Goal: Information Seeking & Learning: Learn about a topic

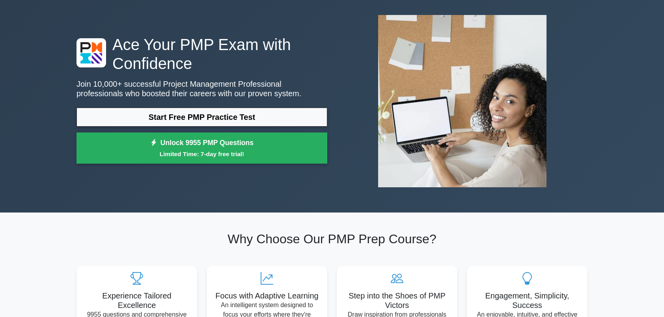
scroll to position [39, 0]
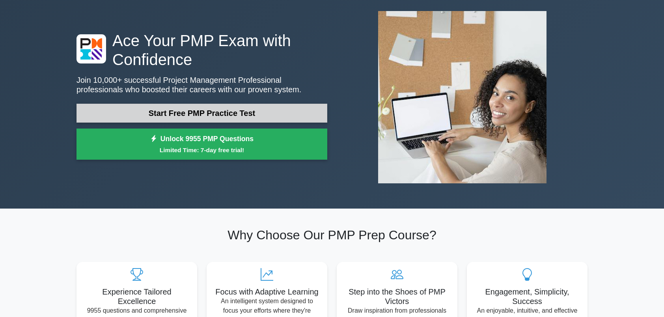
click at [267, 116] on link "Start Free PMP Practice Test" at bounding box center [202, 113] width 251 height 19
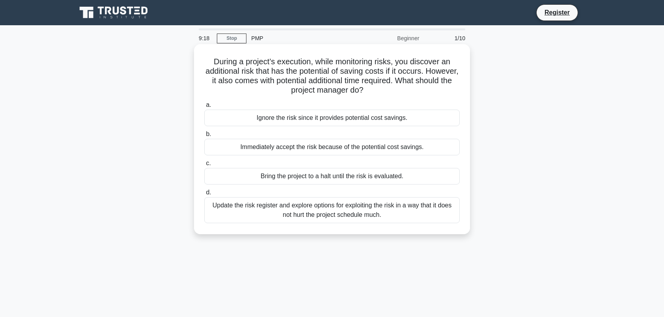
click at [421, 211] on div "Update the risk register and explore options for exploiting the risk in a way t…" at bounding box center [332, 210] width 256 height 26
click at [204, 195] on input "d. Update the risk register and explore options for exploiting the risk in a wa…" at bounding box center [204, 192] width 0 height 5
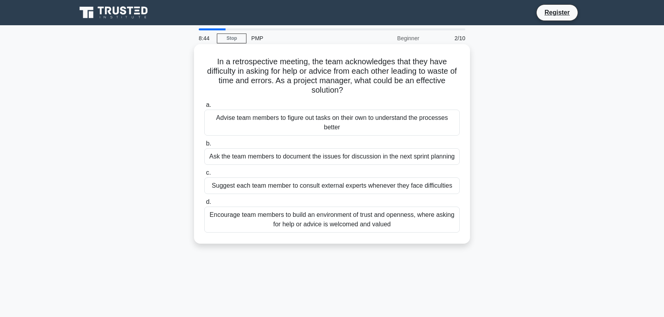
click at [369, 222] on div "Encourage team members to build an environment of trust and openness, where ask…" at bounding box center [332, 220] width 256 height 26
click at [204, 205] on input "d. Encourage team members to build an environment of trust and openness, where …" at bounding box center [204, 202] width 0 height 5
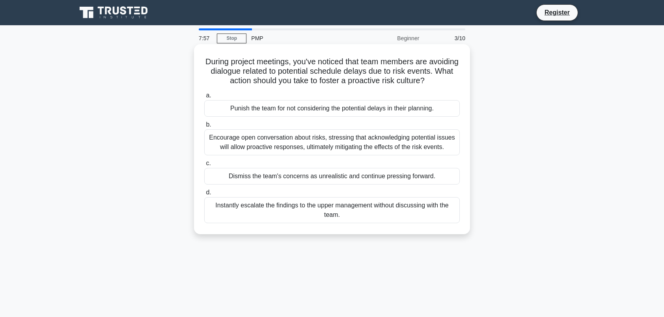
click at [346, 155] on div "Encourage open conversation about risks, stressing that acknowledging potential…" at bounding box center [332, 142] width 256 height 26
click at [204, 127] on input "b. Encourage open conversation about risks, stressing that acknowledging potent…" at bounding box center [204, 124] width 0 height 5
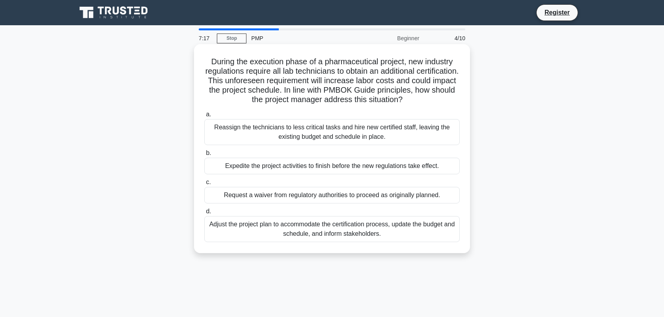
click at [406, 231] on div "Adjust the project plan to accommodate the certification process, update the bu…" at bounding box center [332, 229] width 256 height 26
click at [204, 214] on input "d. Adjust the project plan to accommodate the certification process, update the…" at bounding box center [204, 211] width 0 height 5
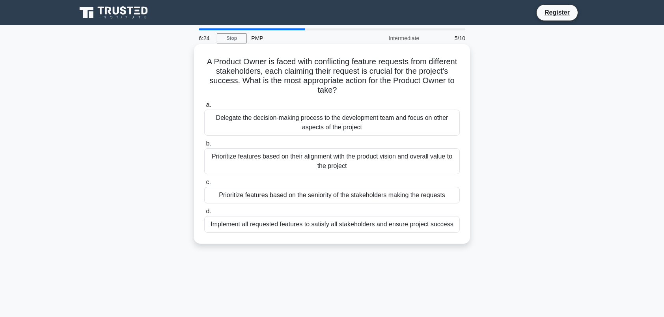
click at [273, 162] on div "Prioritize features based on their alignment with the product vision and overal…" at bounding box center [332, 161] width 256 height 26
click at [204, 146] on input "b. Prioritize features based on their alignment with the product vision and ove…" at bounding box center [204, 143] width 0 height 5
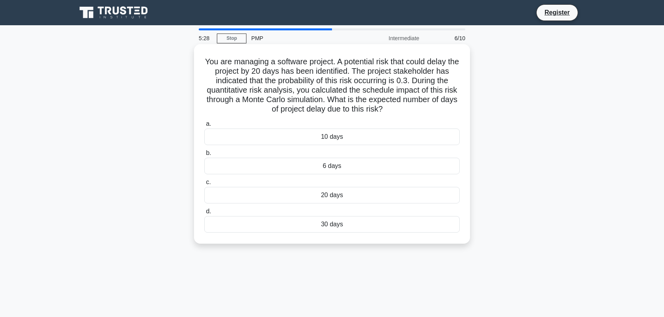
click at [348, 137] on div "10 days" at bounding box center [332, 137] width 256 height 17
click at [204, 127] on input "a. 10 days" at bounding box center [204, 124] width 0 height 5
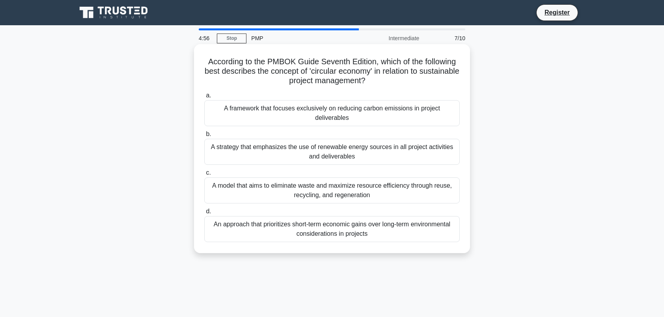
click at [358, 197] on div "A model that aims to eliminate waste and maximize resource efficiency through r…" at bounding box center [332, 191] width 256 height 26
click at [204, 176] on input "c. A model that aims to eliminate waste and maximize resource efficiency throug…" at bounding box center [204, 172] width 0 height 5
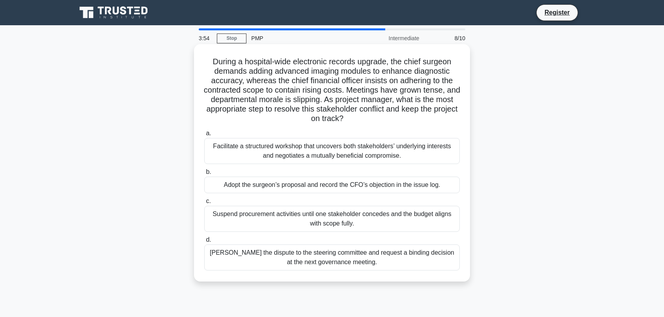
click at [377, 151] on div "Facilitate a structured workshop that uncovers both stakeholders’ underlying in…" at bounding box center [332, 151] width 256 height 26
click at [204, 136] on input "a. Facilitate a structured workshop that uncovers both stakeholders’ underlying…" at bounding box center [204, 133] width 0 height 5
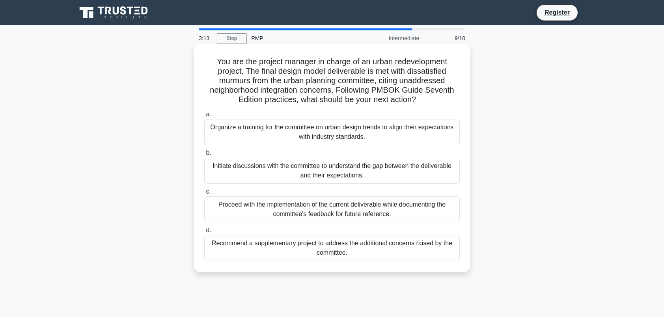
click at [405, 145] on div "Organize a training for the committee on urban design trends to align their exp…" at bounding box center [332, 132] width 256 height 26
click at [204, 117] on input "a. Organize a training for the committee on urban design trends to align their …" at bounding box center [204, 114] width 0 height 5
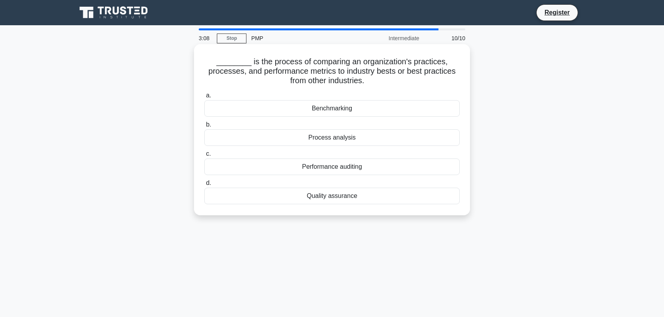
drag, startPoint x: 248, startPoint y: 62, endPoint x: 370, endPoint y: 87, distance: 124.7
click at [370, 87] on div "________ is the process of comparing an organization's practices, processes, an…" at bounding box center [332, 129] width 270 height 165
click at [582, 95] on div "________ is the process of comparing an organization's practices, processes, an…" at bounding box center [332, 136] width 521 height 181
drag, startPoint x: 367, startPoint y: 82, endPoint x: 248, endPoint y: 63, distance: 121.1
click at [248, 63] on h5 "________ is the process of comparing an organization's practices, processes, an…" at bounding box center [332, 71] width 257 height 29
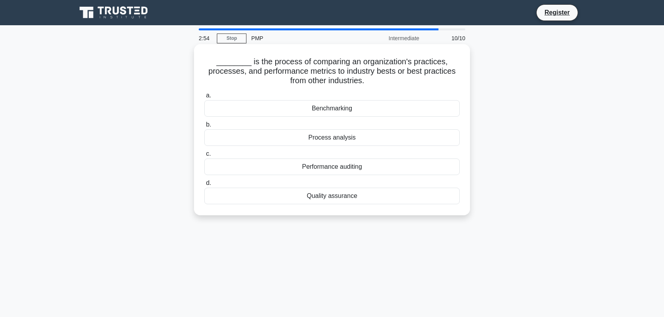
copy h5 "is the process of comparing an organization's practices, processes, and perform…"
click at [310, 113] on div "Benchmarking" at bounding box center [332, 108] width 256 height 17
click at [204, 98] on input "a. Benchmarking" at bounding box center [204, 95] width 0 height 5
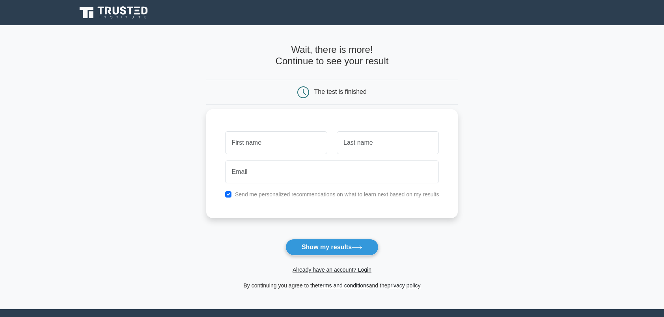
click at [271, 145] on input "text" at bounding box center [276, 142] width 102 height 23
type input "[PERSON_NAME]"
click at [365, 140] on input "text" at bounding box center [388, 142] width 102 height 23
type input "Vitali"
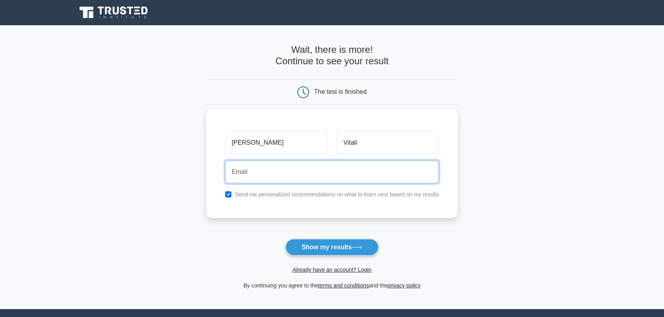
click at [273, 170] on input "email" at bounding box center [332, 172] width 214 height 23
type input "silvia.vitali79@"
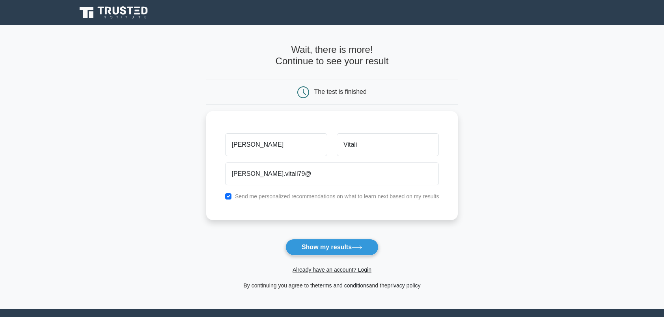
click at [378, 222] on form "Wait, there is more! Continue to see your result The test is finished Silvia" at bounding box center [332, 167] width 252 height 246
click at [276, 197] on label "Send me personalized recommendations on what to learn next based on my results" at bounding box center [337, 194] width 204 height 6
click at [226, 194] on input "checkbox" at bounding box center [228, 194] width 6 height 6
checkbox input "false"
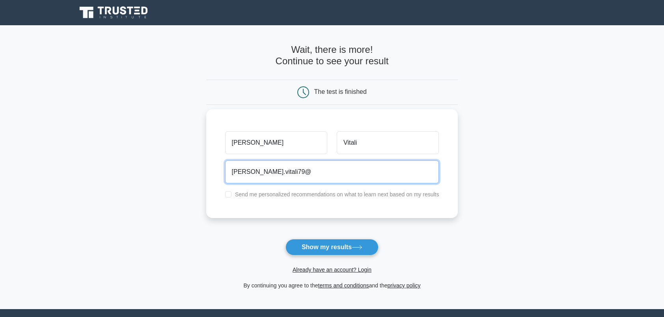
click at [287, 173] on input "silvia.vitali79@" at bounding box center [332, 172] width 214 height 23
type input "silvia.vitali79@gmail.com"
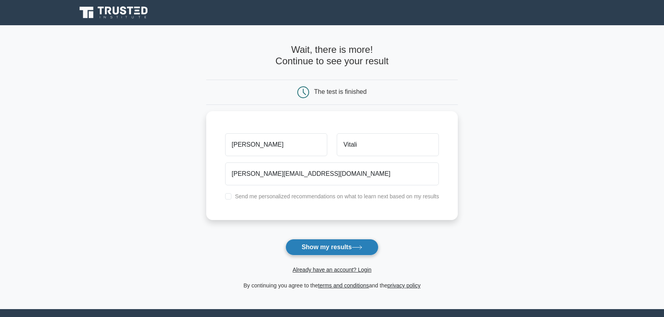
click at [338, 247] on button "Show my results" at bounding box center [332, 247] width 93 height 17
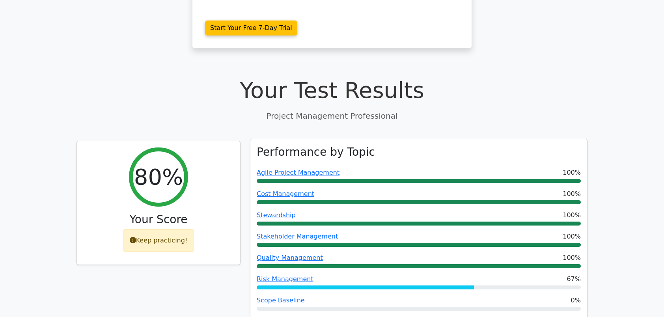
scroll to position [237, 0]
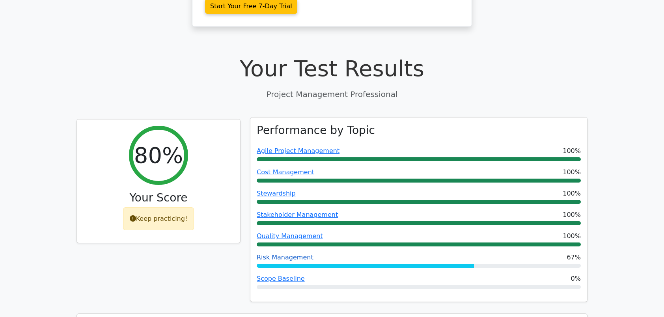
click at [292, 254] on link "Risk Management" at bounding box center [285, 257] width 57 height 7
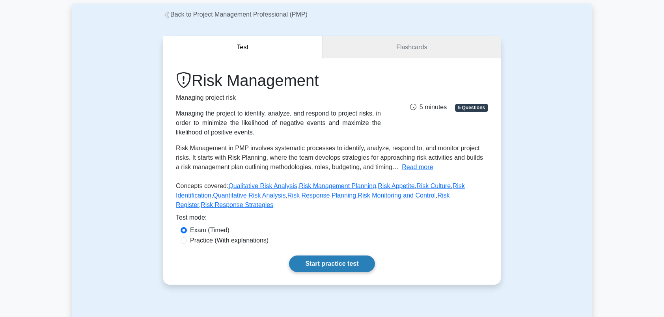
scroll to position [39, 0]
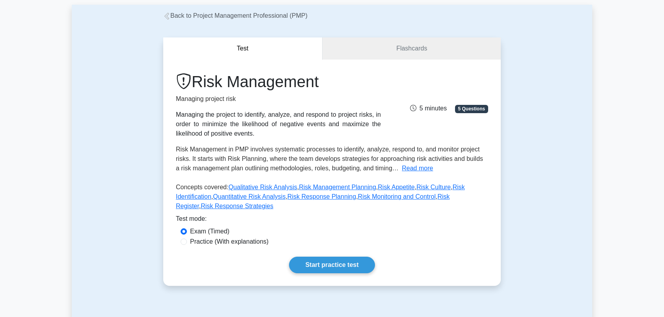
click at [212, 237] on label "Practice (With explanations)" at bounding box center [229, 241] width 79 height 9
click at [187, 239] on input "Practice (With explanations)" at bounding box center [184, 242] width 6 height 6
radio input "true"
click at [327, 257] on link "Start practice test" at bounding box center [332, 265] width 86 height 17
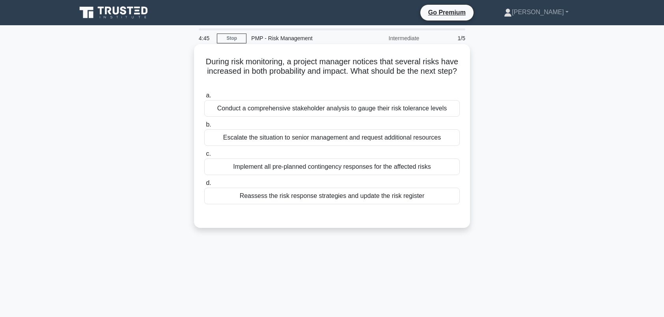
click at [347, 106] on div "Conduct a comprehensive stakeholder analysis to gauge their risk tolerance leve…" at bounding box center [332, 108] width 256 height 17
click at [204, 98] on input "a. Conduct a comprehensive stakeholder analysis to gauge their risk tolerance l…" at bounding box center [204, 95] width 0 height 5
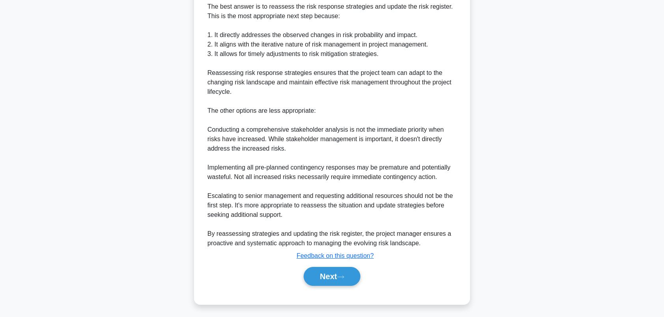
scroll to position [236, 0]
drag, startPoint x: 81, startPoint y: 0, endPoint x: 16, endPoint y: 206, distance: 216.1
click at [15, 207] on main "3:58 Stop PMP - Risk Management Intermediate 1/5 During risk monitoring, a proj…" at bounding box center [332, 53] width 664 height 528
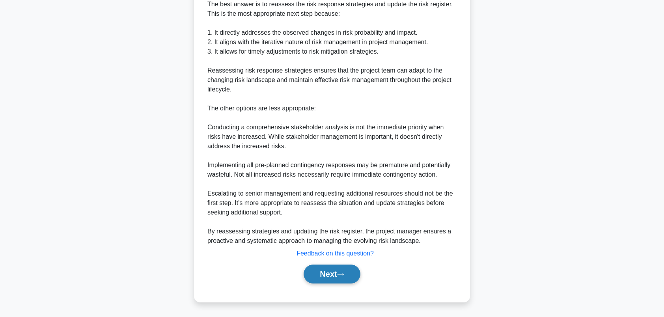
click at [325, 269] on button "Next" at bounding box center [332, 274] width 56 height 19
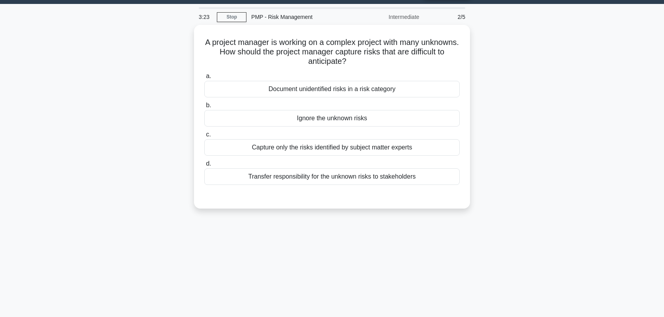
scroll to position [0, 0]
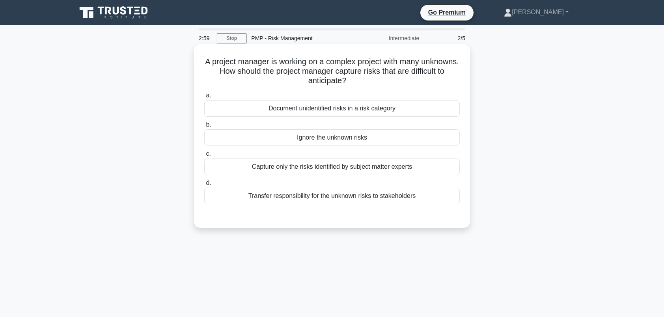
click at [345, 112] on div "Document unidentified risks in a risk category" at bounding box center [332, 108] width 256 height 17
click at [204, 98] on input "a. Document unidentified risks in a risk category" at bounding box center [204, 95] width 0 height 5
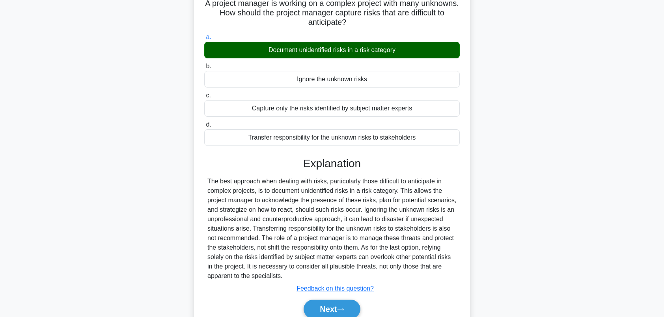
scroll to position [109, 0]
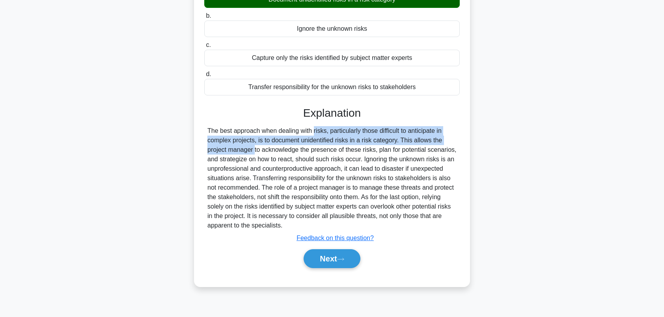
drag, startPoint x: 275, startPoint y: 129, endPoint x: 441, endPoint y: 137, distance: 166.3
click at [441, 137] on div "The best approach when dealing with risks, particularly those difficult to anti…" at bounding box center [332, 178] width 249 height 104
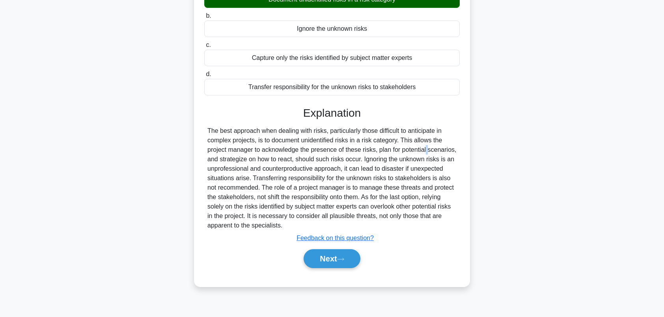
drag, startPoint x: 441, startPoint y: 137, endPoint x: 382, endPoint y: 149, distance: 60.0
click at [382, 149] on div "The best approach when dealing with risks, particularly those difficult to anti…" at bounding box center [332, 178] width 249 height 104
drag, startPoint x: 261, startPoint y: 138, endPoint x: 364, endPoint y: 143, distance: 102.7
click at [364, 143] on div "The best approach when dealing with risks, particularly those difficult to anti…" at bounding box center [332, 178] width 249 height 104
click at [259, 150] on div "The best approach when dealing with risks, particularly those difficult to anti…" at bounding box center [332, 178] width 249 height 104
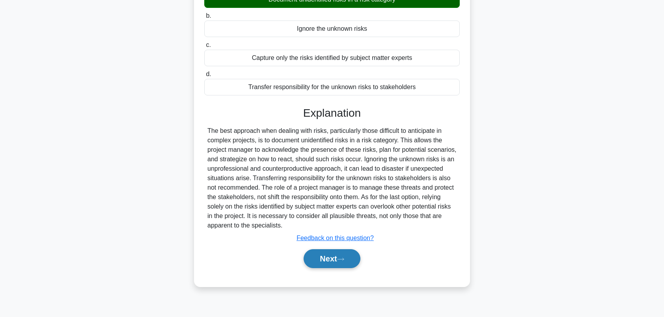
click at [318, 261] on button "Next" at bounding box center [332, 258] width 56 height 19
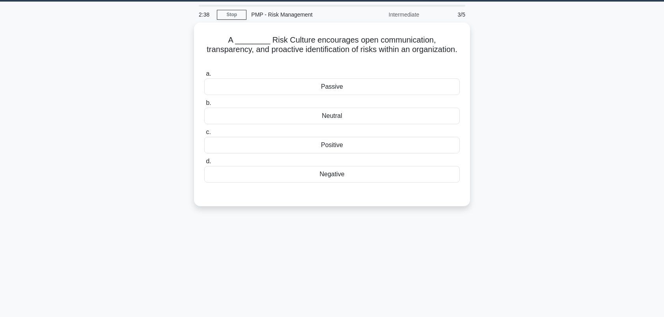
scroll to position [0, 0]
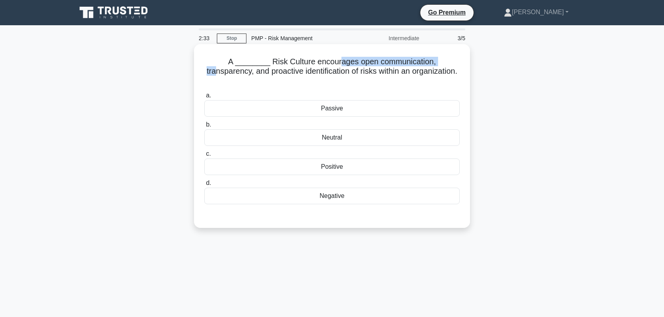
drag, startPoint x: 313, startPoint y: 63, endPoint x: 423, endPoint y: 65, distance: 109.7
click at [423, 65] on h5 "A ________ Risk Culture encourages open communication, transparency, and proact…" at bounding box center [332, 71] width 257 height 29
click at [344, 161] on div "Positive" at bounding box center [332, 167] width 256 height 17
click at [204, 157] on input "c. Positive" at bounding box center [204, 154] width 0 height 5
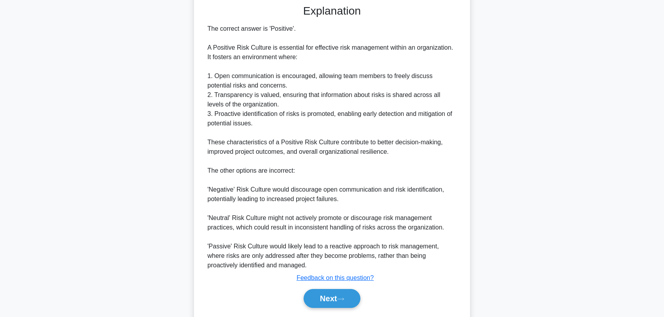
scroll to position [226, 0]
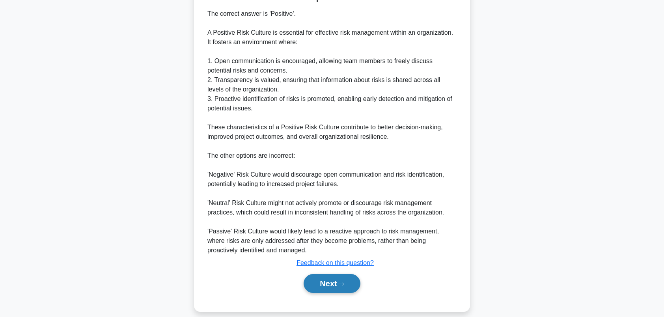
click at [324, 274] on button "Next" at bounding box center [332, 283] width 56 height 19
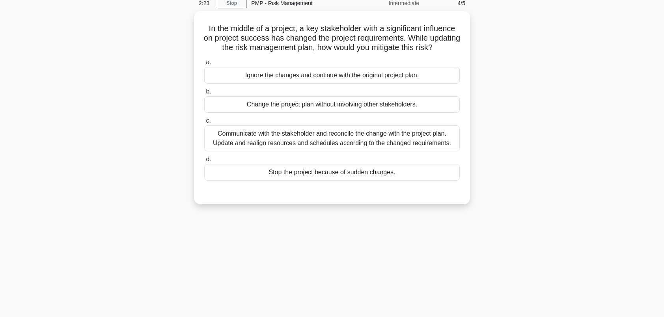
scroll to position [0, 0]
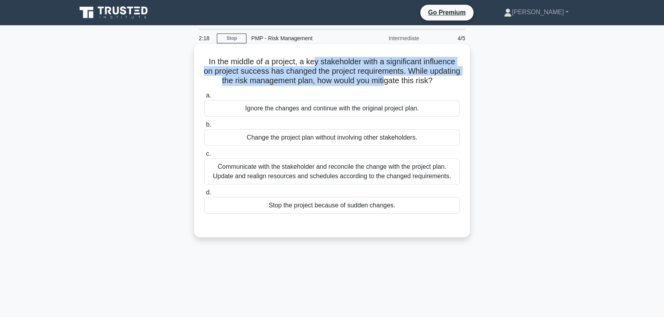
drag, startPoint x: 312, startPoint y: 65, endPoint x: 410, endPoint y: 80, distance: 99.3
click at [410, 80] on h5 "In the middle of a project, a key stakeholder with a significant influence on p…" at bounding box center [332, 71] width 257 height 29
drag, startPoint x: 410, startPoint y: 80, endPoint x: 400, endPoint y: 76, distance: 10.9
click at [400, 76] on h5 "In the middle of a project, a key stakeholder with a significant influence on p…" at bounding box center [332, 71] width 257 height 29
click at [370, 76] on h5 "In the middle of a project, a key stakeholder with a significant influence on p…" at bounding box center [332, 71] width 257 height 29
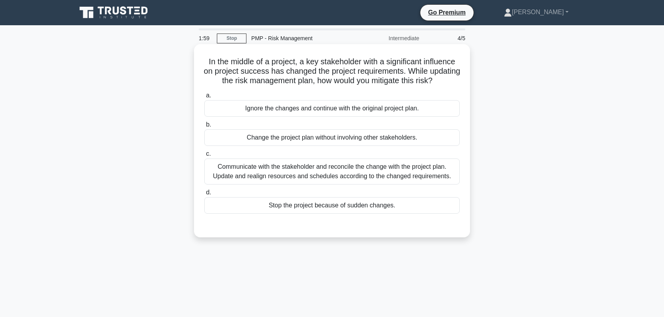
click at [272, 185] on div "Communicate with the stakeholder and reconcile the change with the project plan…" at bounding box center [332, 172] width 256 height 26
click at [204, 157] on input "c. Communicate with the stakeholder and reconcile the change with the project p…" at bounding box center [204, 154] width 0 height 5
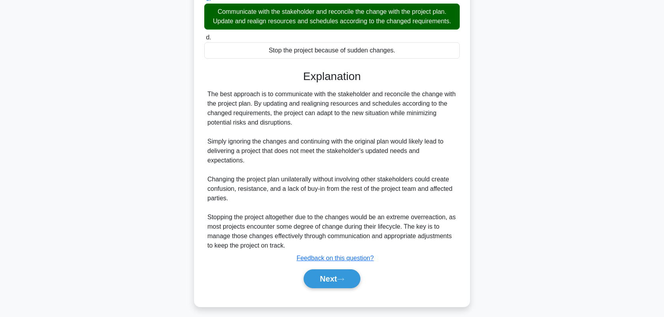
scroll to position [158, 0]
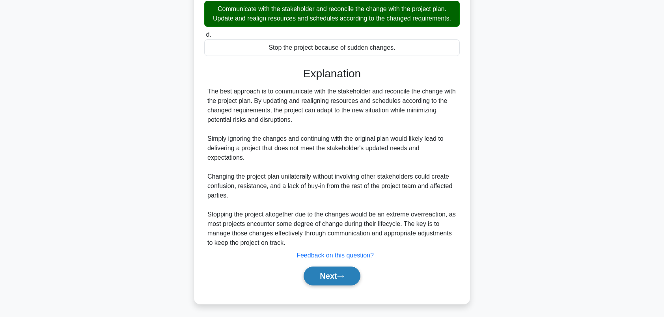
click at [318, 282] on button "Next" at bounding box center [332, 276] width 56 height 19
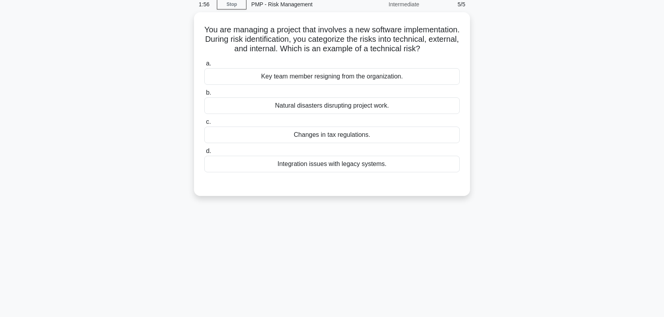
scroll to position [0, 0]
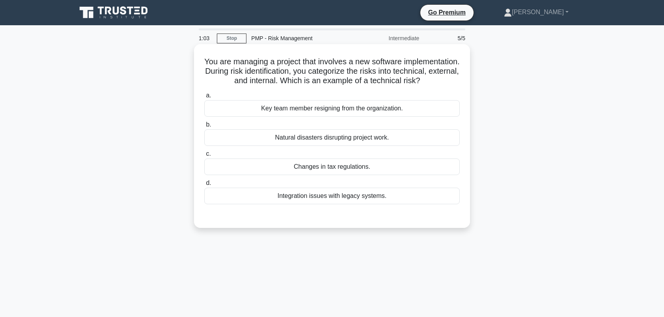
click at [336, 204] on div "Integration issues with legacy systems." at bounding box center [332, 196] width 256 height 17
click at [204, 186] on input "d. Integration issues with legacy systems." at bounding box center [204, 183] width 0 height 5
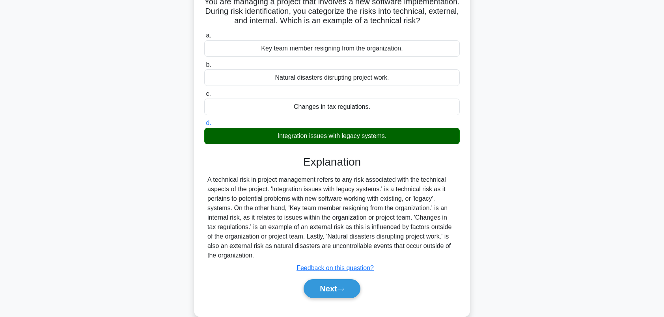
scroll to position [109, 0]
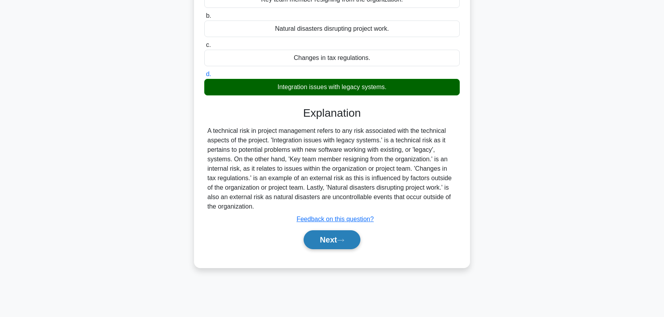
click at [319, 246] on button "Next" at bounding box center [332, 239] width 56 height 19
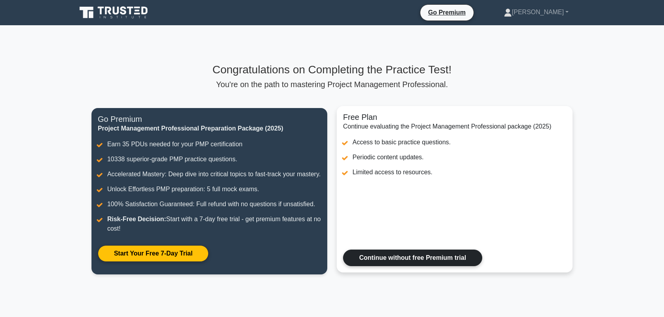
click at [408, 266] on link "Continue without free Premium trial" at bounding box center [412, 258] width 139 height 17
